Goal: Task Accomplishment & Management: Use online tool/utility

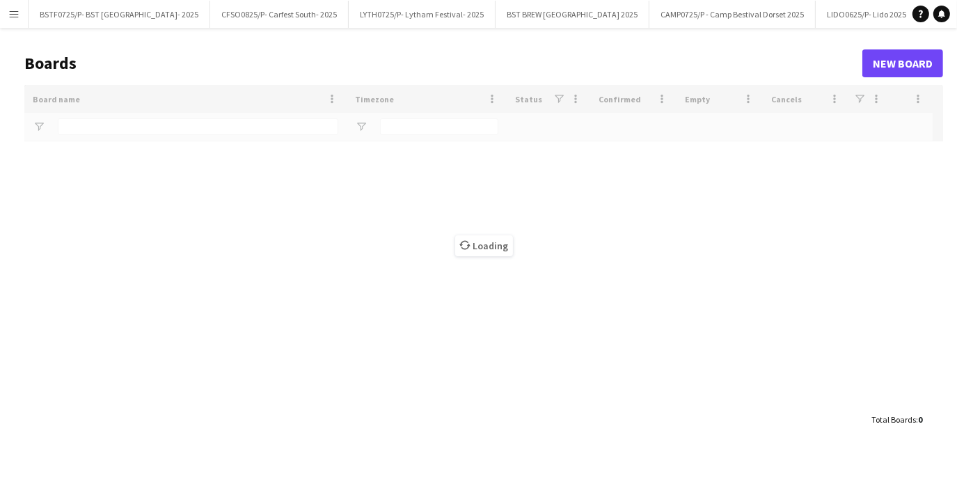
type input "***"
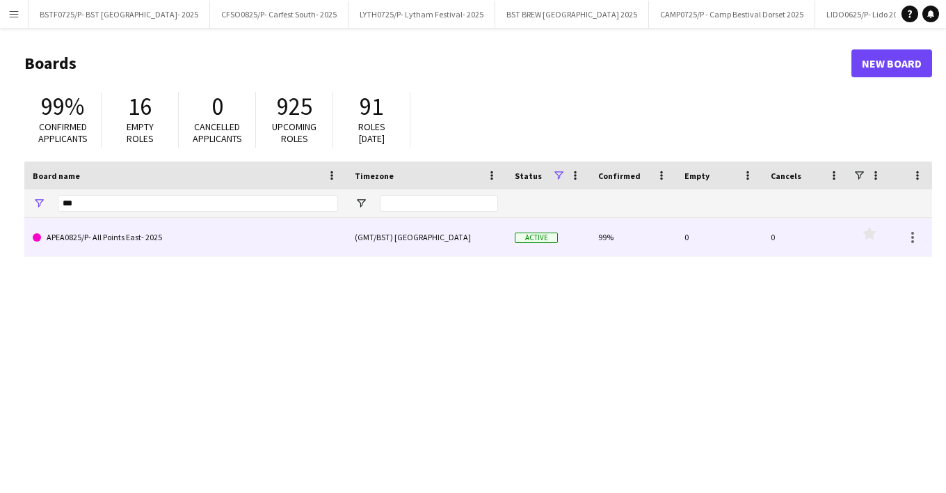
click at [110, 235] on link "APEA0825/P- All Points East- 2025" at bounding box center [185, 237] width 305 height 39
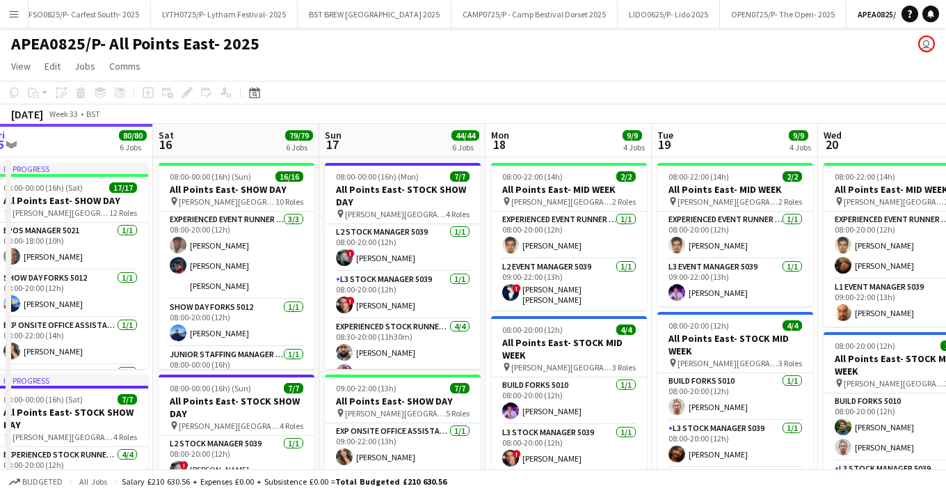
scroll to position [0, 523]
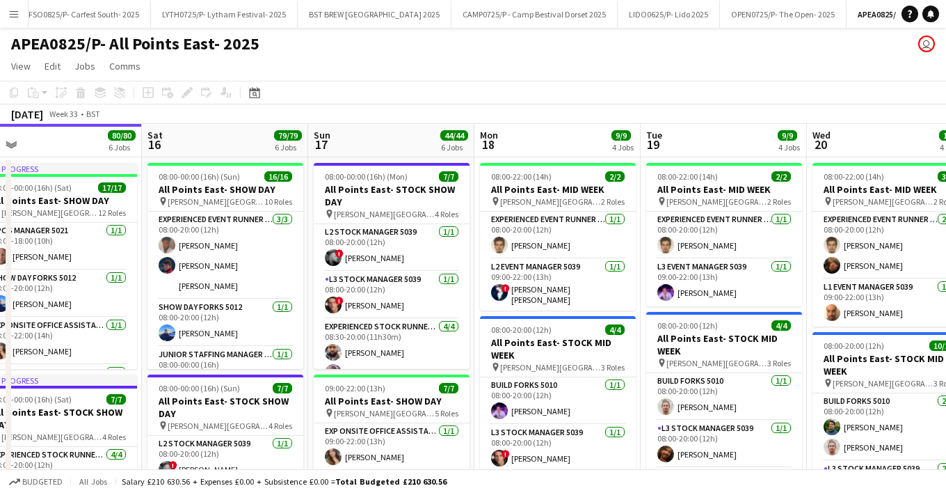
drag, startPoint x: 692, startPoint y: 353, endPoint x: 506, endPoint y: 369, distance: 185.7
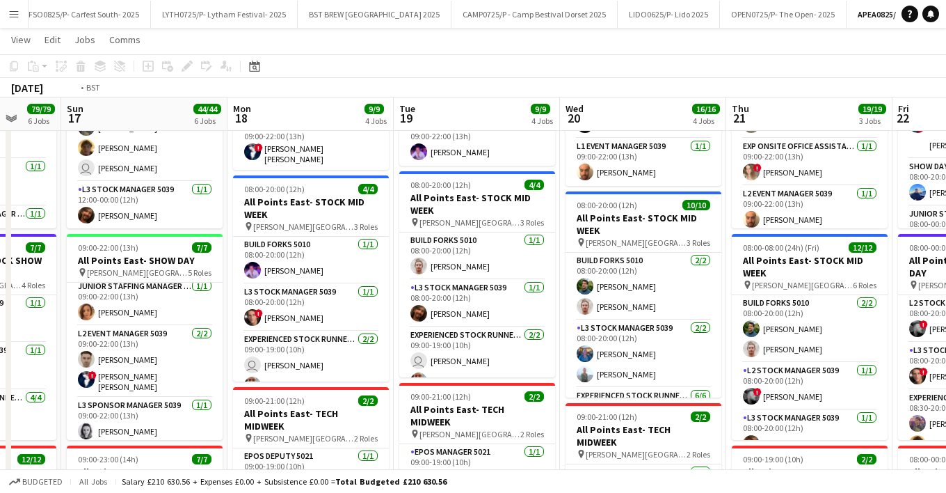
scroll to position [0, 568]
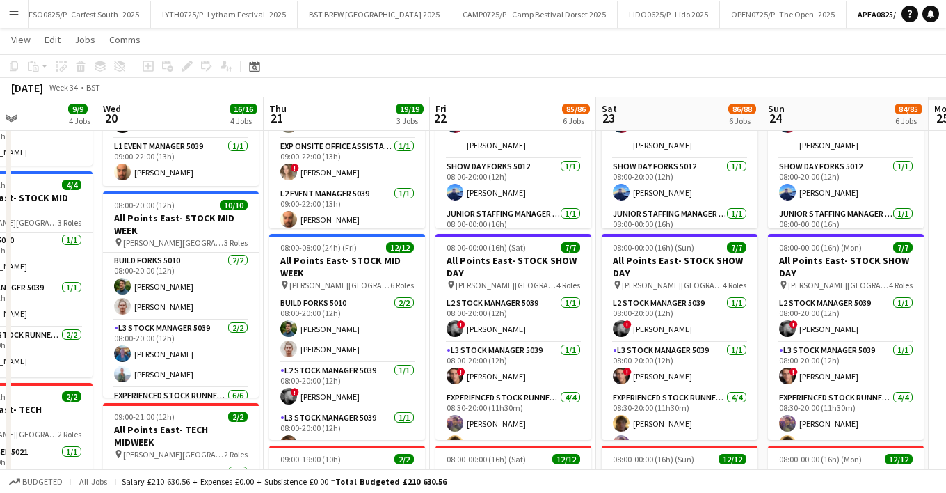
drag, startPoint x: 771, startPoint y: 123, endPoint x: 98, endPoint y: 129, distance: 672.8
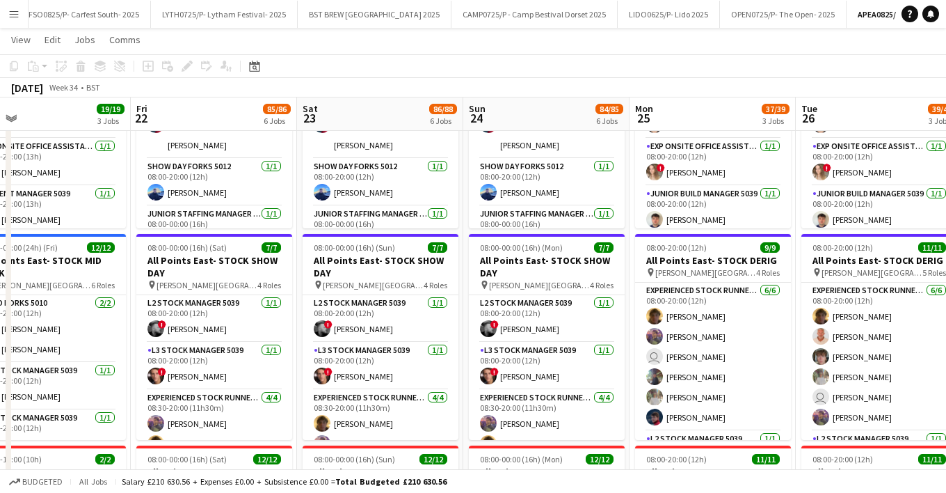
scroll to position [0, 283]
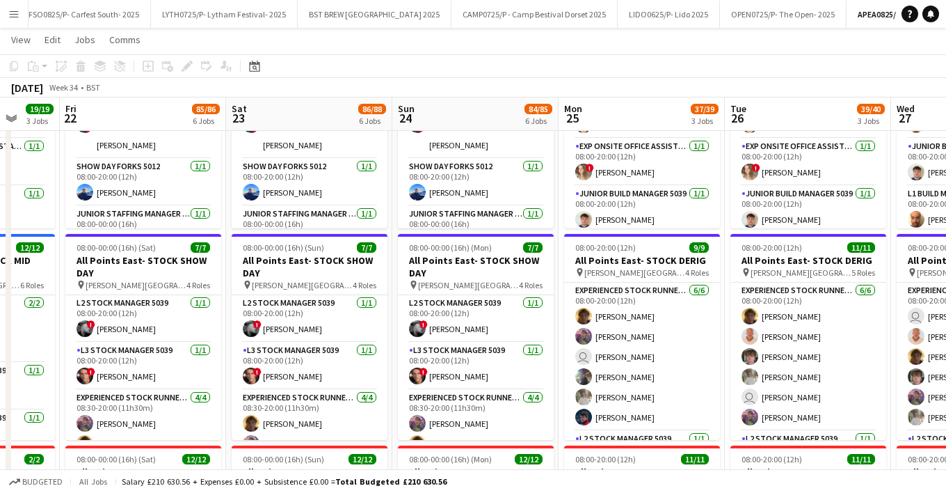
drag, startPoint x: 678, startPoint y: 115, endPoint x: 476, endPoint y: 137, distance: 202.9
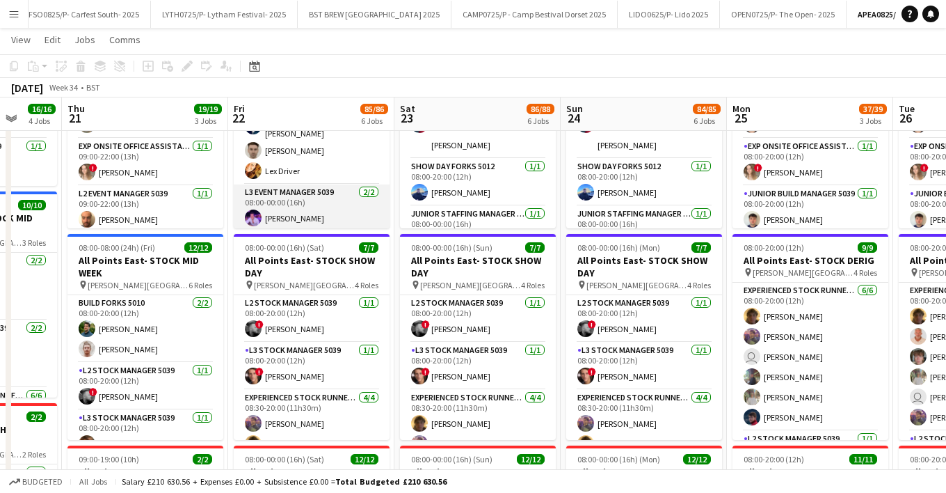
scroll to position [209, 0]
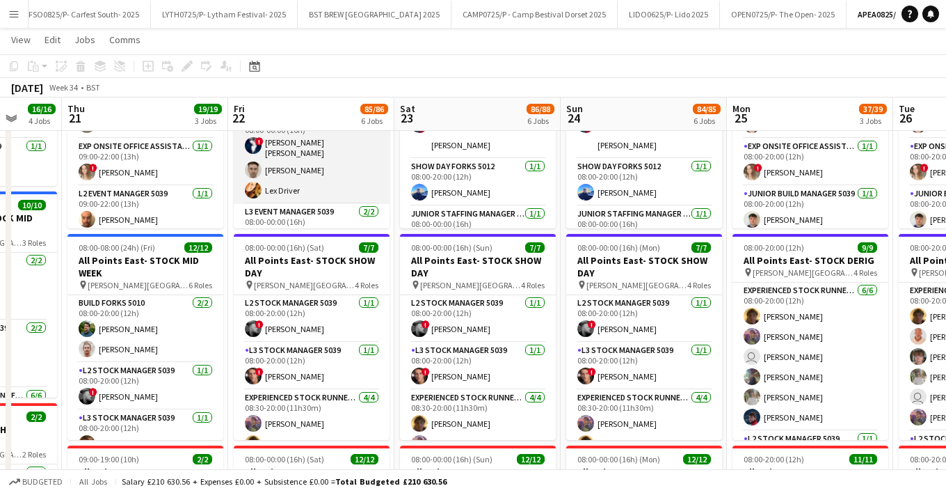
click at [287, 186] on app-card-role "L2 Event Manager 5039 [DATE] 08:00-00:00 (16h) ! [PERSON_NAME] [PERSON_NAME] [P…" at bounding box center [312, 158] width 156 height 92
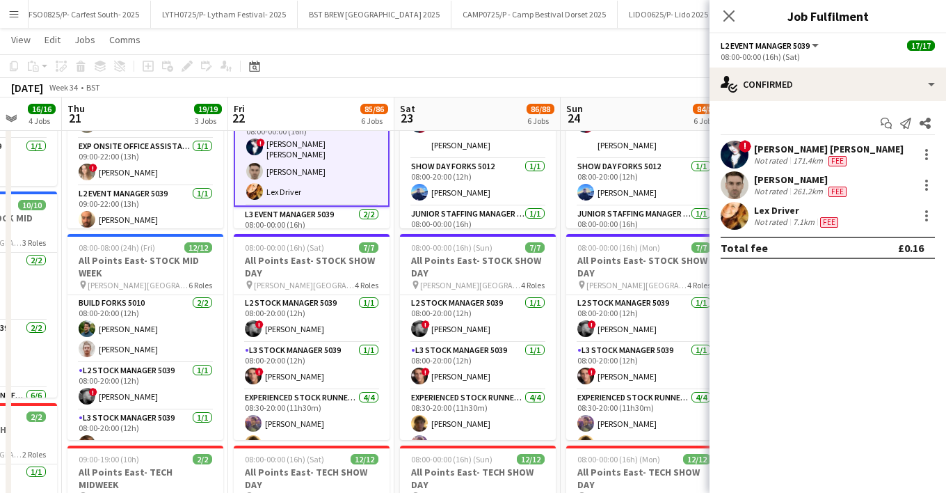
click at [762, 219] on div "Not rated" at bounding box center [772, 221] width 36 height 11
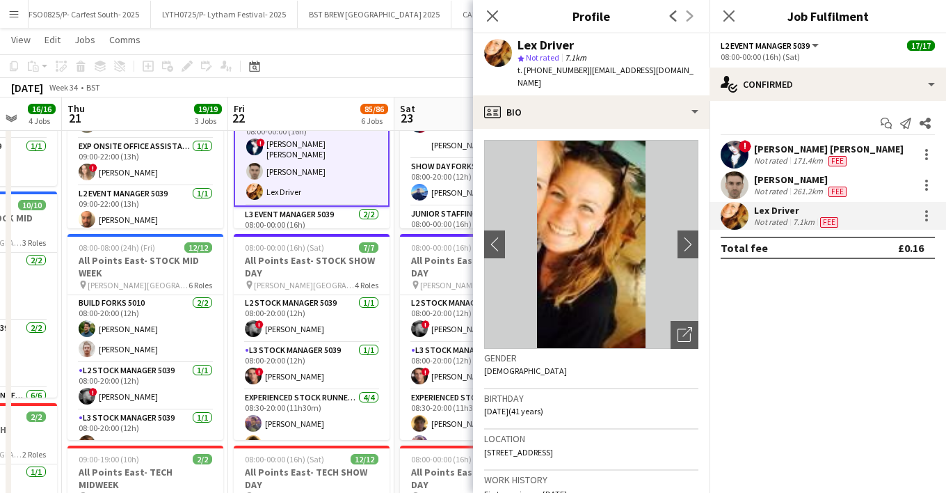
drag, startPoint x: 673, startPoint y: 67, endPoint x: 582, endPoint y: 72, distance: 90.6
click at [582, 72] on div "Lex Driver star Not rated 7.1km t. [PHONE_NUMBER] | [EMAIL_ADDRESS][DOMAIN_NAME]" at bounding box center [591, 64] width 237 height 62
copy span "[EMAIL_ADDRESS][DOMAIN_NAME]"
click at [498, 13] on icon "Close pop-in" at bounding box center [492, 15] width 13 height 13
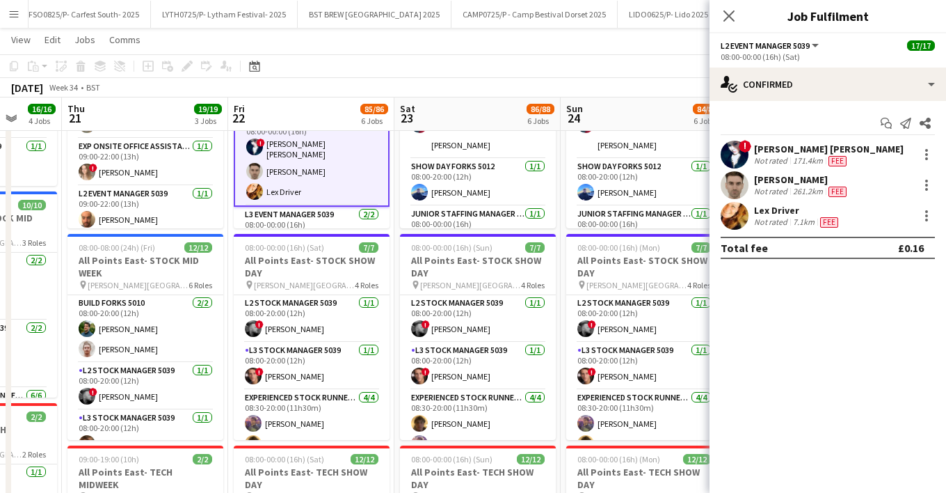
click at [800, 213] on div "Lex Driver" at bounding box center [797, 210] width 87 height 13
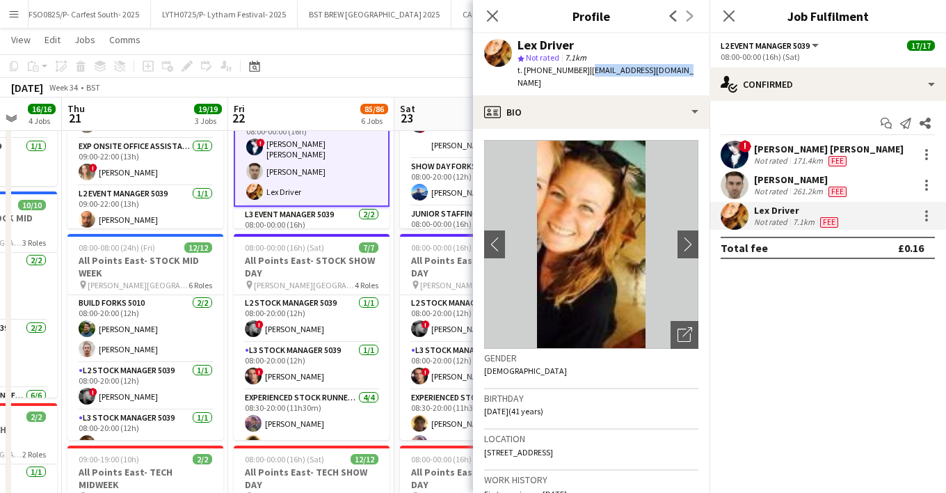
drag, startPoint x: 681, startPoint y: 71, endPoint x: 584, endPoint y: 67, distance: 97.5
click at [584, 67] on app-profile-header "Lex Driver star Not rated 7.1km t. [PHONE_NUMBER] | [EMAIL_ADDRESS][DOMAIN_NAME]" at bounding box center [591, 64] width 237 height 62
copy span "[EMAIL_ADDRESS][DOMAIN_NAME]"
